Goal: Information Seeking & Learning: Learn about a topic

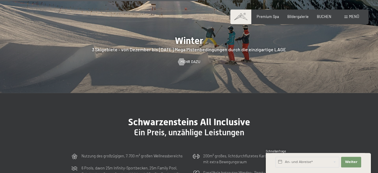
scroll to position [1177, 0]
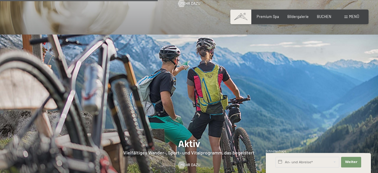
scroll to position [893, 0]
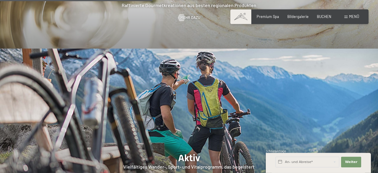
click at [273, 115] on div at bounding box center [189, 130] width 378 height 162
click at [212, 95] on img at bounding box center [189, 130] width 378 height 162
click at [192, 151] on div at bounding box center [189, 130] width 378 height 162
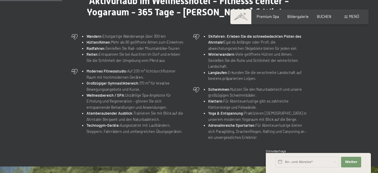
scroll to position [225, 0]
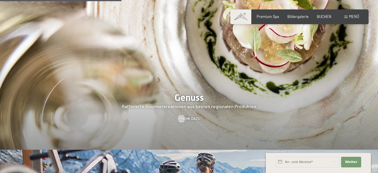
scroll to position [793, 0]
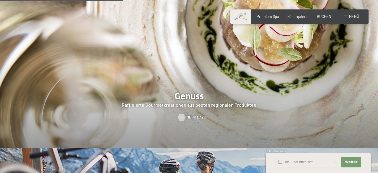
click at [192, 115] on span "Mehr dazu" at bounding box center [196, 117] width 20 height 5
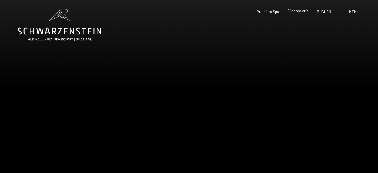
click at [299, 13] on span "Bildergalerie" at bounding box center [297, 11] width 21 height 5
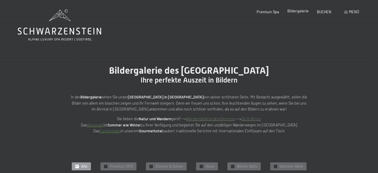
click at [299, 11] on span "Bildergalerie" at bounding box center [297, 11] width 21 height 5
drag, startPoint x: 377, startPoint y: 3, endPoint x: 378, endPoint y: 17, distance: 14.2
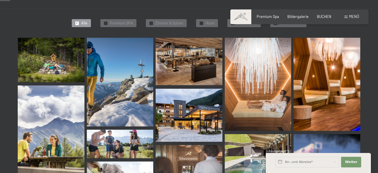
scroll to position [137, 0]
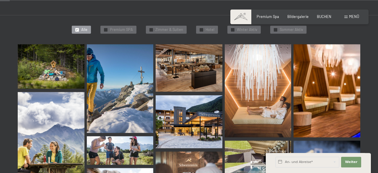
click at [45, 60] on img at bounding box center [51, 66] width 67 height 44
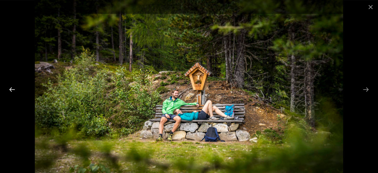
click at [14, 88] on button "Previous slide" at bounding box center [12, 90] width 12 height 12
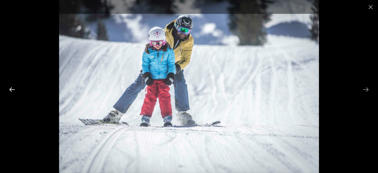
click at [14, 88] on button "Previous slide" at bounding box center [12, 90] width 12 height 12
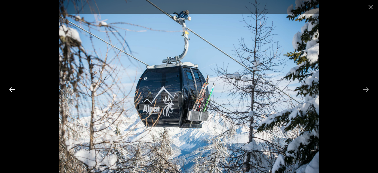
click at [14, 88] on button "Previous slide" at bounding box center [12, 90] width 12 height 12
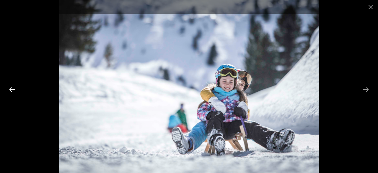
click at [14, 88] on button "Previous slide" at bounding box center [12, 90] width 12 height 12
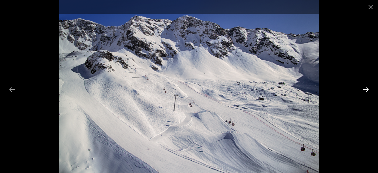
click at [368, 87] on button "Next slide" at bounding box center [366, 90] width 12 height 12
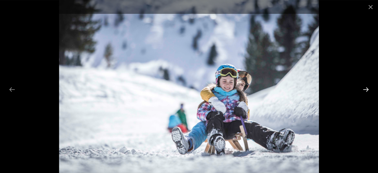
click at [368, 87] on button "Next slide" at bounding box center [366, 90] width 12 height 12
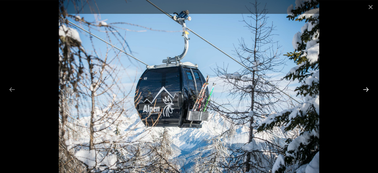
click at [368, 87] on button "Next slide" at bounding box center [366, 90] width 12 height 12
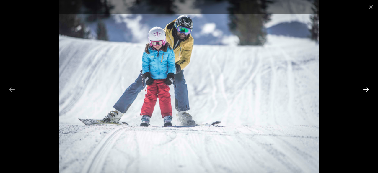
click at [368, 87] on button "Next slide" at bounding box center [366, 90] width 12 height 12
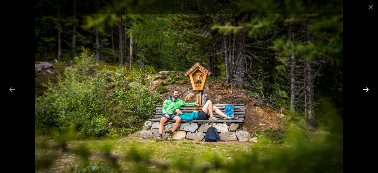
click at [368, 87] on button "Next slide" at bounding box center [366, 90] width 12 height 12
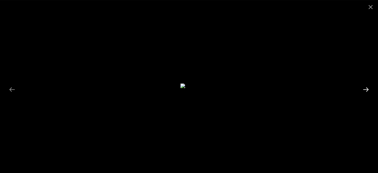
click at [368, 87] on button "Next slide" at bounding box center [366, 90] width 12 height 12
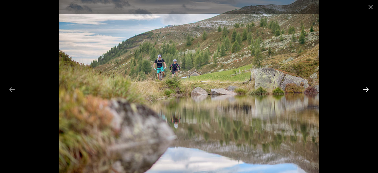
click at [368, 87] on button "Next slide" at bounding box center [366, 90] width 12 height 12
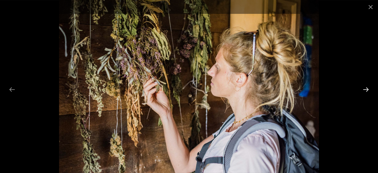
click at [368, 87] on button "Next slide" at bounding box center [366, 90] width 12 height 12
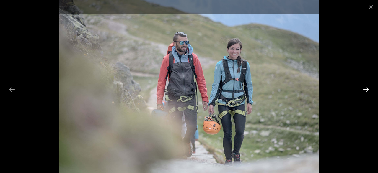
click at [368, 87] on button "Next slide" at bounding box center [366, 90] width 12 height 12
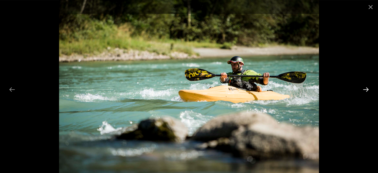
click at [368, 87] on button "Next slide" at bounding box center [366, 90] width 12 height 12
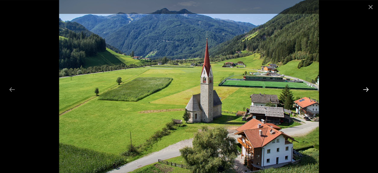
click at [368, 87] on button "Next slide" at bounding box center [366, 90] width 12 height 12
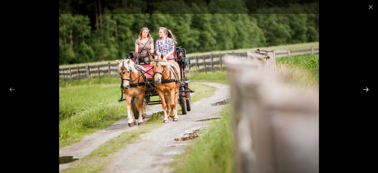
click at [368, 87] on button "Next slide" at bounding box center [366, 90] width 12 height 12
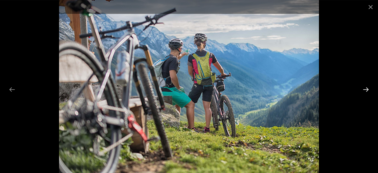
click at [368, 87] on button "Next slide" at bounding box center [366, 90] width 12 height 12
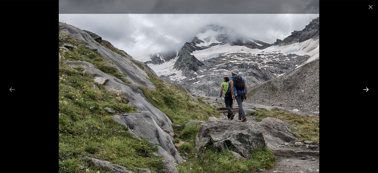
click at [368, 87] on button "Next slide" at bounding box center [366, 90] width 12 height 12
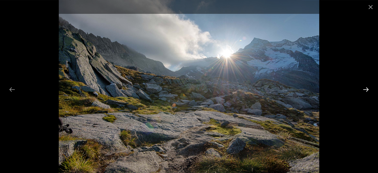
click at [368, 87] on button "Next slide" at bounding box center [366, 90] width 12 height 12
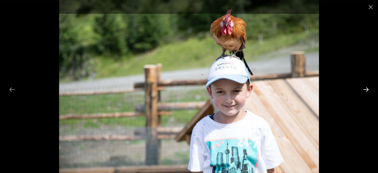
click at [368, 87] on button "Next slide" at bounding box center [366, 90] width 12 height 12
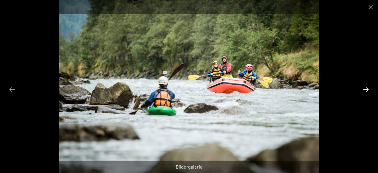
click at [368, 87] on button "Next slide" at bounding box center [366, 90] width 12 height 12
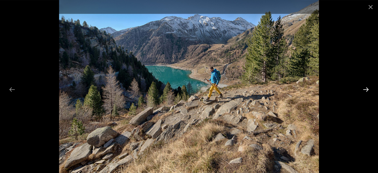
click at [368, 87] on button "Next slide" at bounding box center [366, 90] width 12 height 12
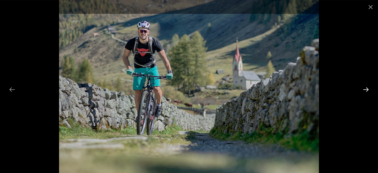
click at [368, 87] on button "Next slide" at bounding box center [366, 90] width 12 height 12
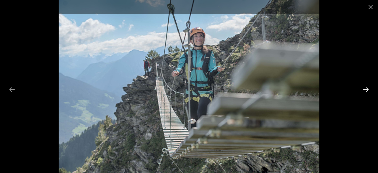
click at [368, 87] on button "Next slide" at bounding box center [366, 90] width 12 height 12
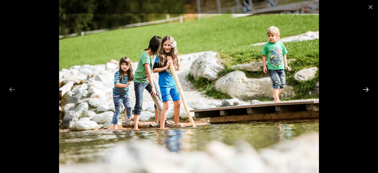
click at [368, 87] on button "Next slide" at bounding box center [366, 90] width 12 height 12
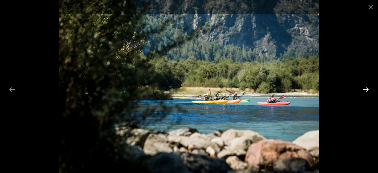
click at [368, 87] on button "Next slide" at bounding box center [366, 90] width 12 height 12
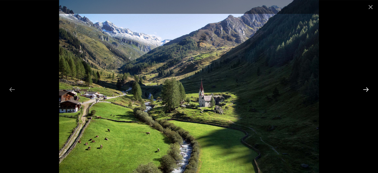
click at [368, 87] on button "Next slide" at bounding box center [366, 90] width 12 height 12
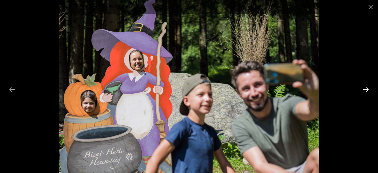
click at [368, 87] on button "Next slide" at bounding box center [366, 90] width 12 height 12
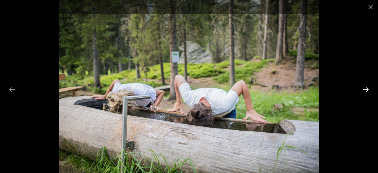
click at [368, 87] on button "Next slide" at bounding box center [366, 90] width 12 height 12
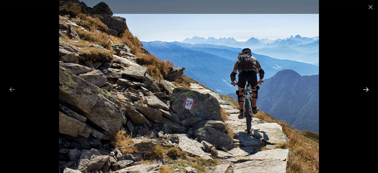
click at [368, 87] on button "Next slide" at bounding box center [366, 90] width 12 height 12
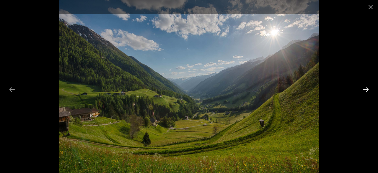
click at [368, 87] on button "Next slide" at bounding box center [366, 90] width 12 height 12
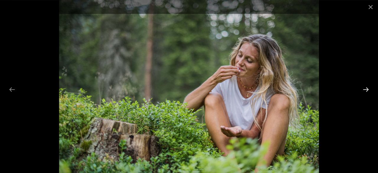
click at [368, 87] on button "Next slide" at bounding box center [366, 90] width 12 height 12
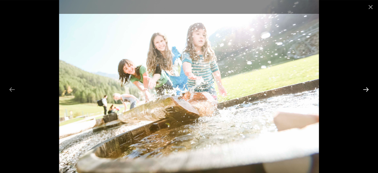
click at [368, 87] on button "Next slide" at bounding box center [366, 90] width 12 height 12
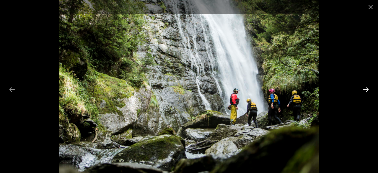
click at [368, 87] on button "Next slide" at bounding box center [366, 90] width 12 height 12
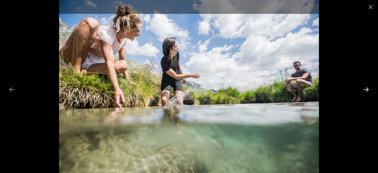
click at [368, 87] on button "Next slide" at bounding box center [366, 90] width 12 height 12
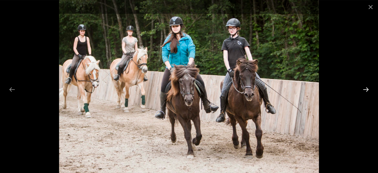
click at [368, 87] on button "Next slide" at bounding box center [366, 90] width 12 height 12
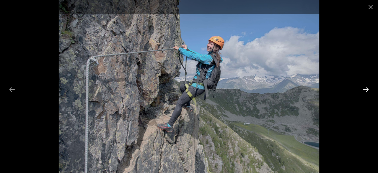
click at [368, 87] on button "Next slide" at bounding box center [366, 90] width 12 height 12
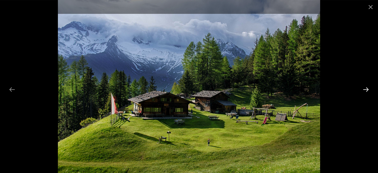
click at [368, 87] on button "Next slide" at bounding box center [366, 90] width 12 height 12
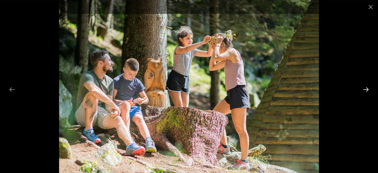
click at [368, 87] on button "Next slide" at bounding box center [366, 90] width 12 height 12
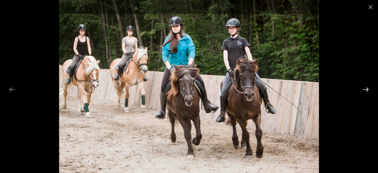
click at [368, 87] on button "Next slide" at bounding box center [366, 90] width 12 height 12
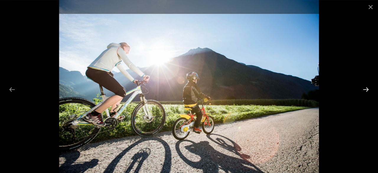
click at [368, 87] on button "Next slide" at bounding box center [366, 90] width 12 height 12
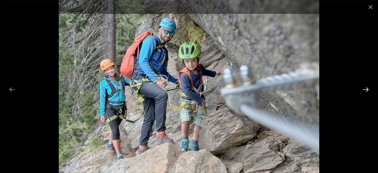
click at [368, 87] on button "Next slide" at bounding box center [366, 90] width 12 height 12
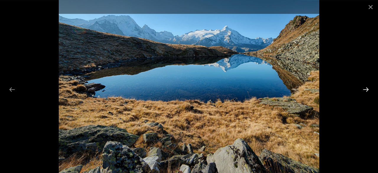
click at [368, 87] on button "Next slide" at bounding box center [366, 90] width 12 height 12
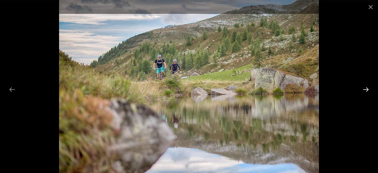
click at [368, 87] on button "Next slide" at bounding box center [366, 90] width 12 height 12
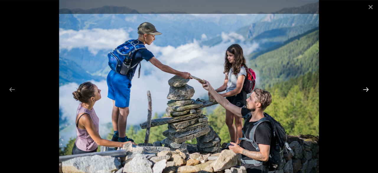
click at [368, 87] on button "Next slide" at bounding box center [366, 90] width 12 height 12
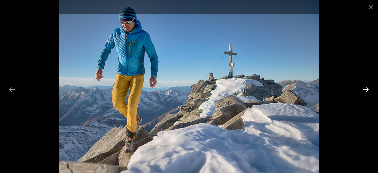
click at [368, 87] on button "Next slide" at bounding box center [366, 90] width 12 height 12
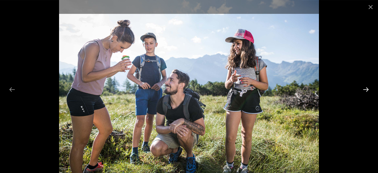
click at [368, 87] on button "Next slide" at bounding box center [366, 90] width 12 height 12
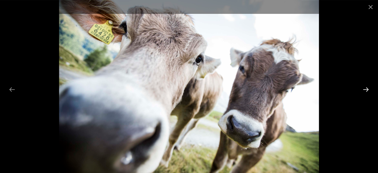
click at [368, 87] on button "Next slide" at bounding box center [366, 90] width 12 height 12
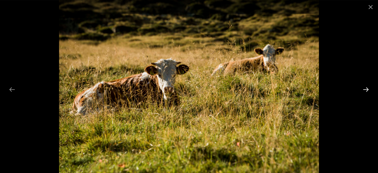
click at [368, 87] on button "Next slide" at bounding box center [366, 90] width 12 height 12
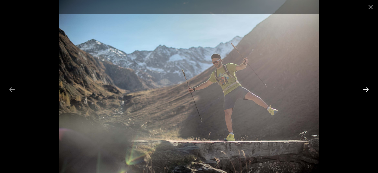
click at [368, 87] on button "Next slide" at bounding box center [366, 90] width 12 height 12
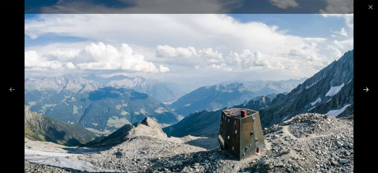
click at [368, 87] on button "Next slide" at bounding box center [366, 90] width 12 height 12
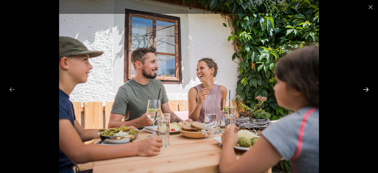
click at [368, 87] on button "Next slide" at bounding box center [366, 90] width 12 height 12
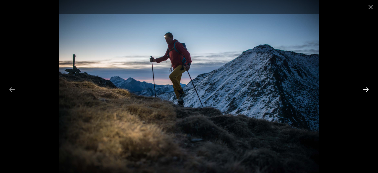
click at [368, 87] on button "Next slide" at bounding box center [366, 90] width 12 height 12
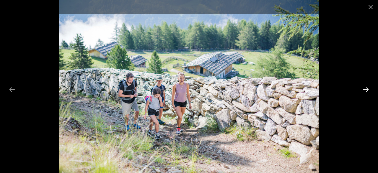
click at [368, 87] on button "Next slide" at bounding box center [366, 90] width 12 height 12
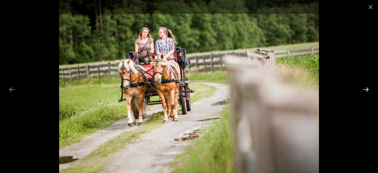
click at [368, 87] on button "Next slide" at bounding box center [366, 90] width 12 height 12
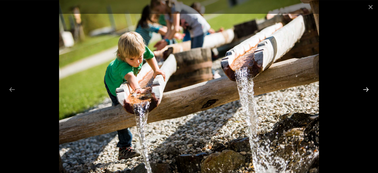
click at [368, 87] on button "Next slide" at bounding box center [366, 90] width 12 height 12
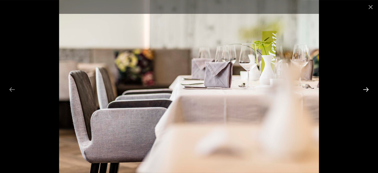
click at [368, 87] on button "Next slide" at bounding box center [366, 90] width 12 height 12
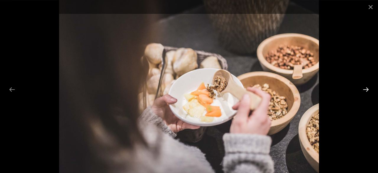
click at [368, 87] on button "Next slide" at bounding box center [366, 90] width 12 height 12
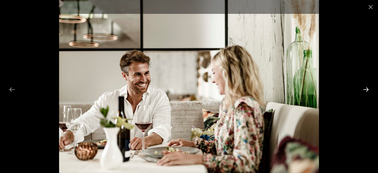
click at [368, 87] on button "Next slide" at bounding box center [366, 90] width 12 height 12
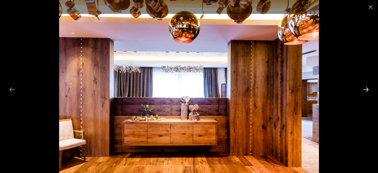
click at [368, 87] on button "Next slide" at bounding box center [366, 90] width 12 height 12
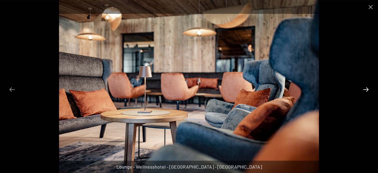
click at [368, 87] on button "Next slide" at bounding box center [366, 90] width 12 height 12
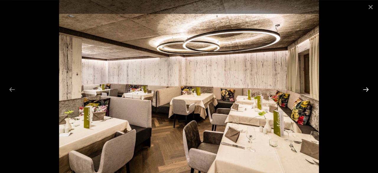
click at [368, 87] on button "Next slide" at bounding box center [366, 90] width 12 height 12
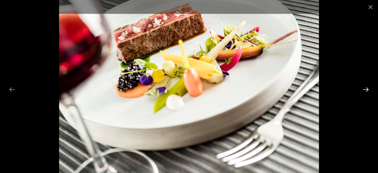
click at [368, 87] on button "Next slide" at bounding box center [366, 90] width 12 height 12
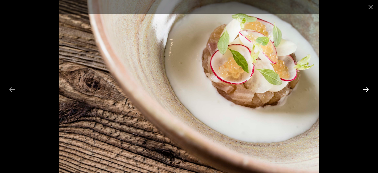
click at [368, 87] on button "Next slide" at bounding box center [366, 90] width 12 height 12
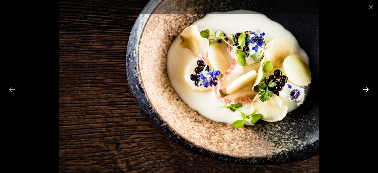
click at [368, 87] on button "Next slide" at bounding box center [366, 90] width 12 height 12
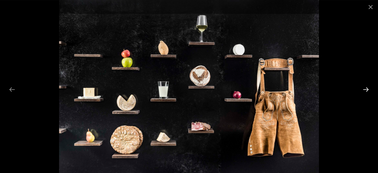
click at [368, 87] on button "Next slide" at bounding box center [366, 90] width 12 height 12
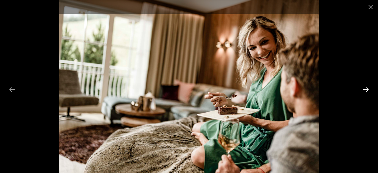
click at [368, 87] on button "Next slide" at bounding box center [366, 90] width 12 height 12
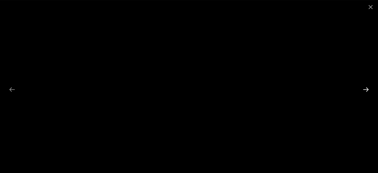
click at [368, 87] on button "Next slide" at bounding box center [366, 90] width 12 height 12
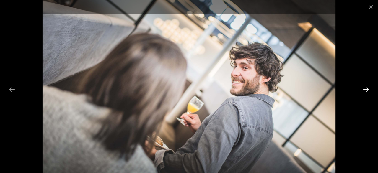
click at [368, 87] on button "Next slide" at bounding box center [366, 90] width 12 height 12
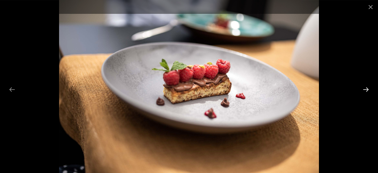
click at [366, 89] on button "Next slide" at bounding box center [366, 90] width 12 height 12
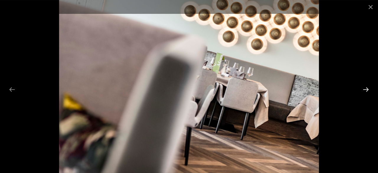
click at [366, 89] on button "Next slide" at bounding box center [366, 90] width 12 height 12
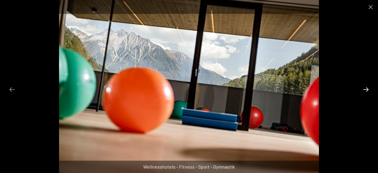
click at [366, 89] on button "Next slide" at bounding box center [366, 90] width 12 height 12
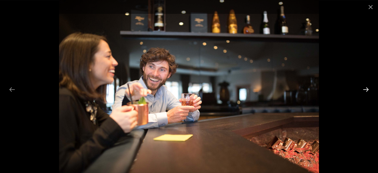
click at [366, 89] on button "Next slide" at bounding box center [366, 90] width 12 height 12
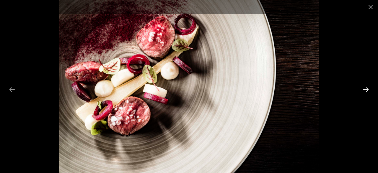
click at [370, 89] on button "Next slide" at bounding box center [366, 90] width 12 height 12
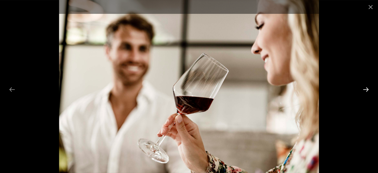
click at [370, 89] on button "Next slide" at bounding box center [366, 90] width 12 height 12
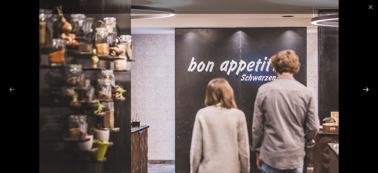
click at [370, 89] on button "Next slide" at bounding box center [366, 90] width 12 height 12
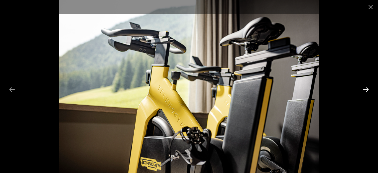
click at [370, 89] on button "Next slide" at bounding box center [366, 90] width 12 height 12
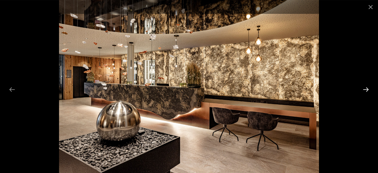
click at [370, 89] on button "Next slide" at bounding box center [366, 90] width 12 height 12
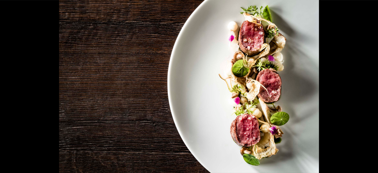
click at [370, 89] on button "Next slide" at bounding box center [369, 90] width 12 height 12
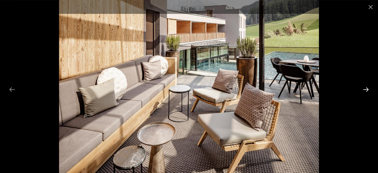
click at [370, 89] on button "Next slide" at bounding box center [366, 90] width 12 height 12
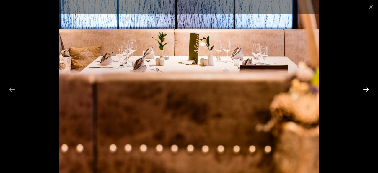
click at [370, 89] on button "Next slide" at bounding box center [366, 90] width 12 height 12
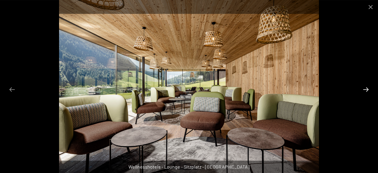
click at [370, 89] on button "Next slide" at bounding box center [366, 90] width 12 height 12
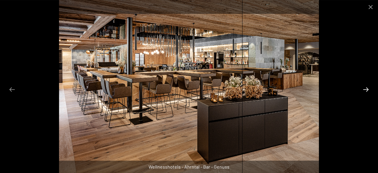
click at [370, 89] on button "Next slide" at bounding box center [366, 90] width 12 height 12
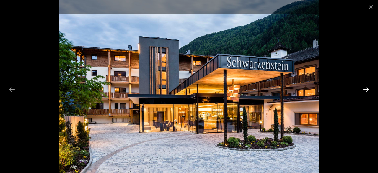
click at [370, 89] on button "Next slide" at bounding box center [366, 90] width 12 height 12
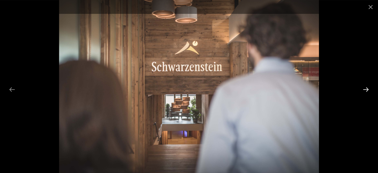
click at [370, 89] on button "Next slide" at bounding box center [366, 90] width 12 height 12
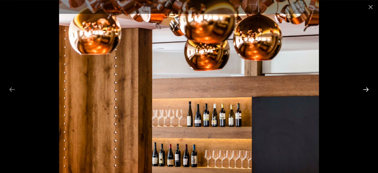
click at [370, 89] on button "Next slide" at bounding box center [366, 90] width 12 height 12
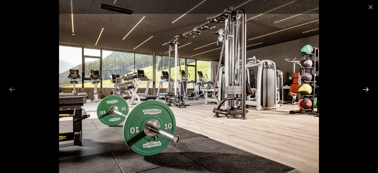
click at [370, 89] on button "Next slide" at bounding box center [366, 90] width 12 height 12
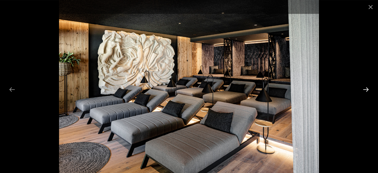
click at [370, 89] on button "Next slide" at bounding box center [366, 90] width 12 height 12
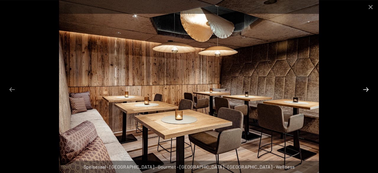
click at [370, 89] on button "Next slide" at bounding box center [366, 90] width 12 height 12
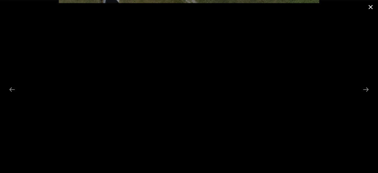
click at [369, 4] on button "Close gallery" at bounding box center [370, 7] width 15 height 14
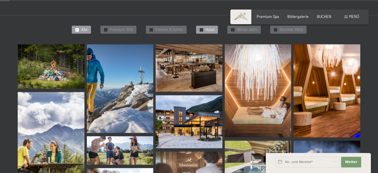
click at [211, 31] on span "Hotel" at bounding box center [210, 29] width 9 height 5
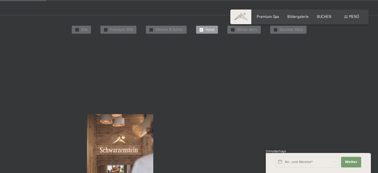
scroll to position [110, 0]
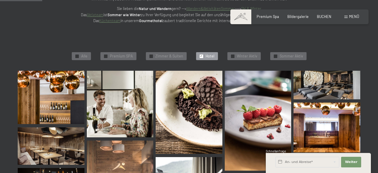
click at [186, 111] on img at bounding box center [189, 112] width 67 height 83
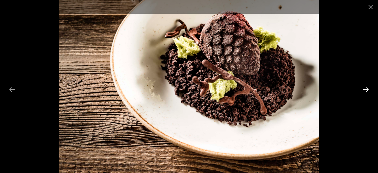
click at [364, 90] on button "Next slide" at bounding box center [366, 90] width 12 height 12
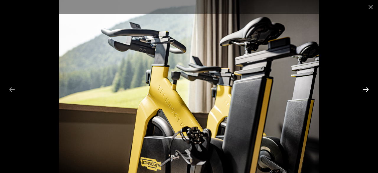
click at [364, 90] on button "Next slide" at bounding box center [366, 90] width 12 height 12
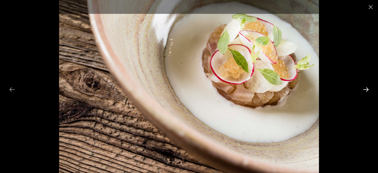
click at [364, 90] on button "Next slide" at bounding box center [366, 90] width 12 height 12
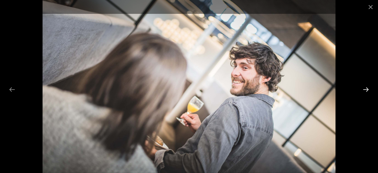
click at [364, 90] on button "Next slide" at bounding box center [366, 90] width 12 height 12
